Goal: Navigation & Orientation: Find specific page/section

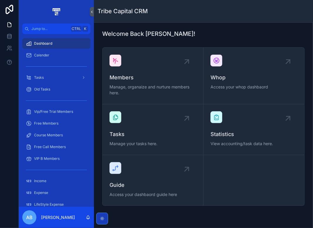
click at [47, 54] on span "Calender" at bounding box center [41, 55] width 15 height 5
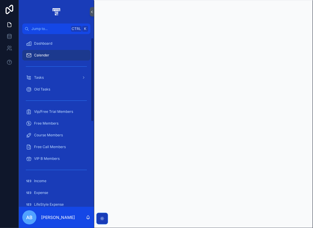
scroll to position [59, 0]
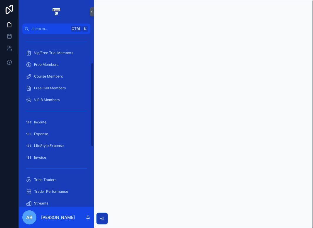
click at [56, 120] on div "Income" at bounding box center [56, 122] width 61 height 9
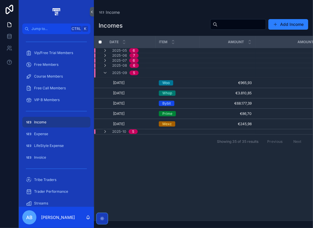
click at [110, 71] on div "2025-09 5" at bounding box center [121, 72] width 36 height 9
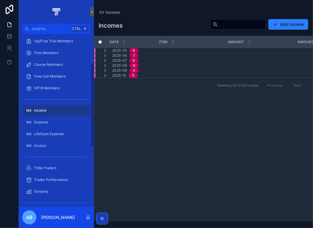
scroll to position [88, 0]
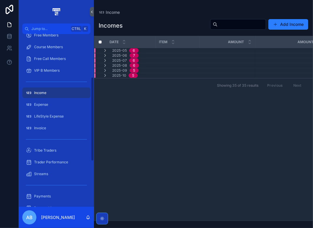
click at [58, 105] on div "Expense" at bounding box center [56, 104] width 61 height 9
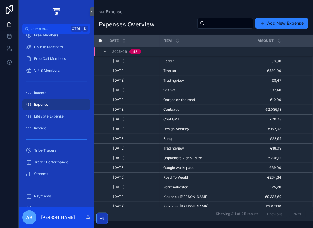
scroll to position [59, 0]
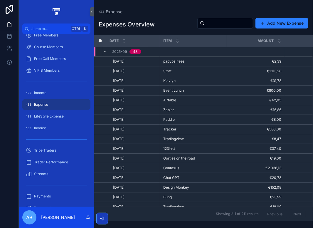
click at [110, 51] on div "2025-09 43" at bounding box center [122, 51] width 38 height 9
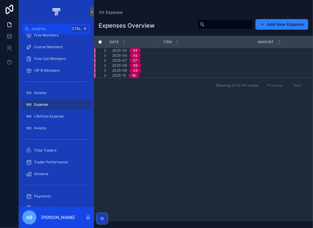
click at [113, 75] on span "2025-10" at bounding box center [119, 75] width 14 height 5
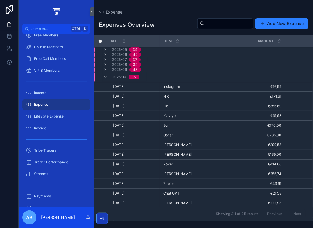
click at [113, 75] on span "2025-10" at bounding box center [119, 77] width 14 height 5
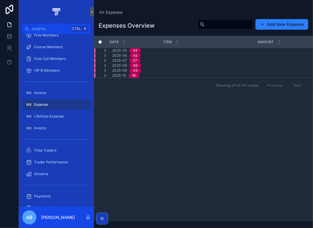
click at [54, 118] on span "LifeStyle Expense" at bounding box center [49, 116] width 30 height 5
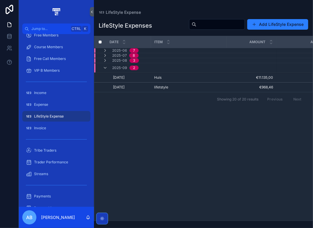
click at [106, 67] on icon "scrollable content" at bounding box center [105, 68] width 5 height 5
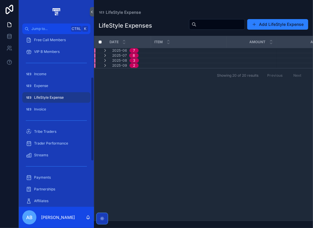
scroll to position [118, 0]
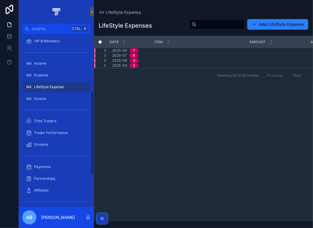
click at [71, 119] on div "Tribe Traders" at bounding box center [56, 120] width 61 height 9
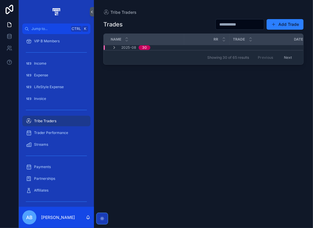
click at [67, 132] on span "Trader Performance" at bounding box center [51, 132] width 34 height 5
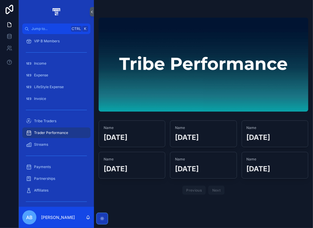
click at [59, 146] on div "Streams" at bounding box center [56, 144] width 61 height 9
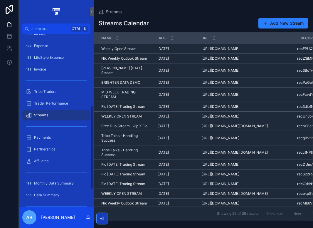
scroll to position [176, 0]
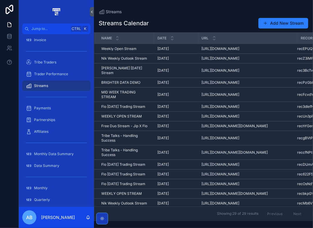
click at [53, 111] on div "Payments" at bounding box center [56, 107] width 61 height 9
